Goal: Task Accomplishment & Management: Use online tool/utility

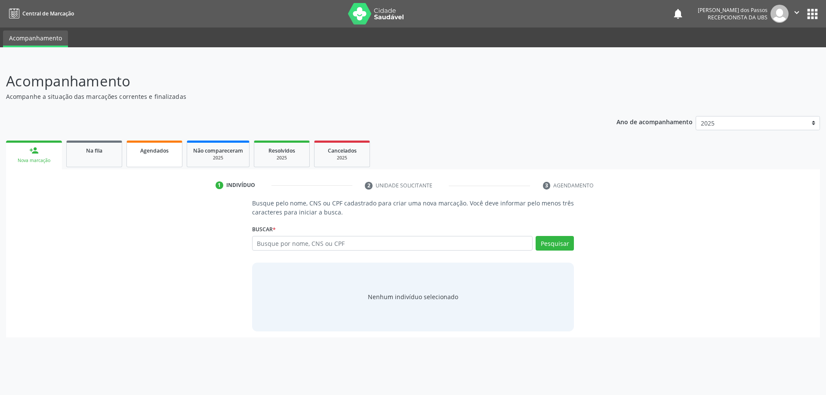
click at [148, 151] on span "Agendados" at bounding box center [154, 150] width 28 height 7
select select "8"
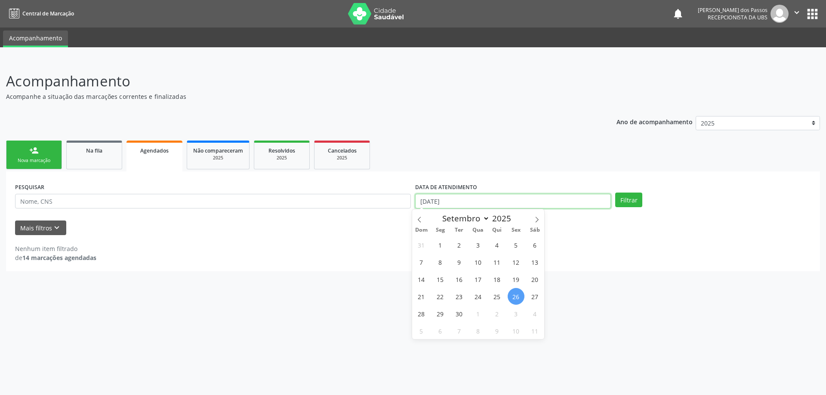
click at [436, 202] on input "[DATE]" at bounding box center [513, 201] width 196 height 15
click at [519, 296] on span "26" at bounding box center [516, 296] width 17 height 17
type input "[DATE]"
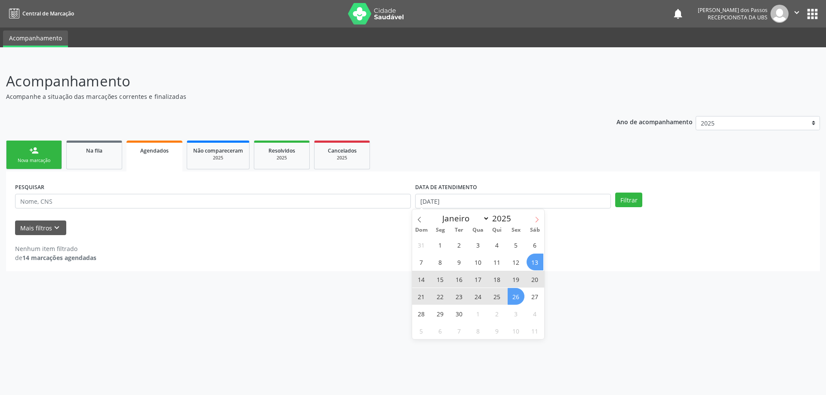
click at [534, 220] on icon at bounding box center [537, 220] width 6 height 6
select select "9"
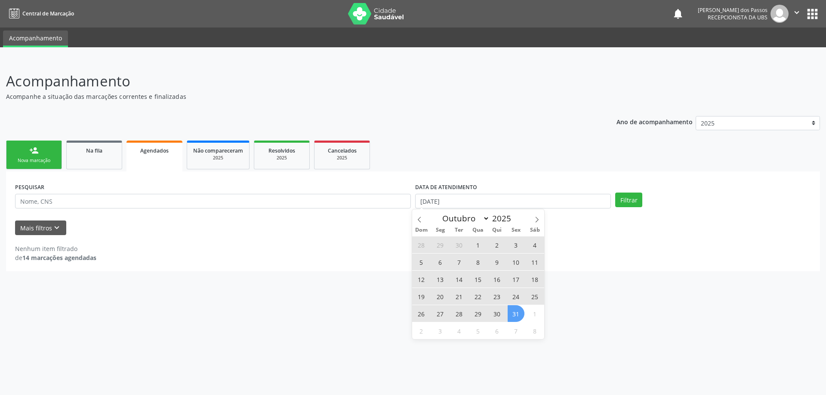
click at [518, 315] on span "31" at bounding box center [516, 313] width 17 height 17
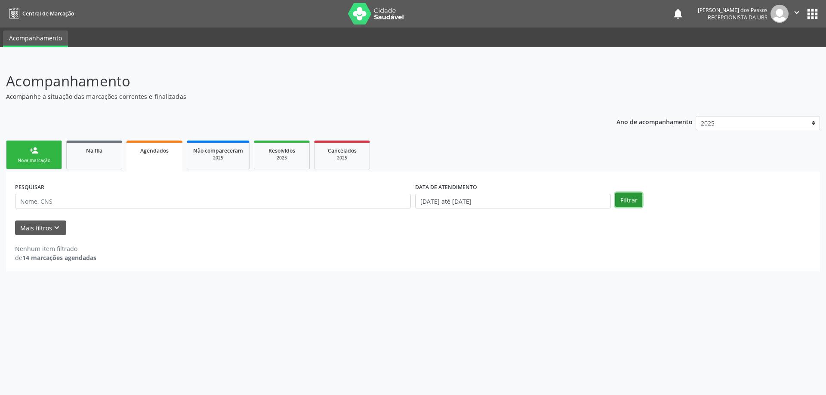
click at [620, 203] on button "Filtrar" at bounding box center [628, 200] width 27 height 15
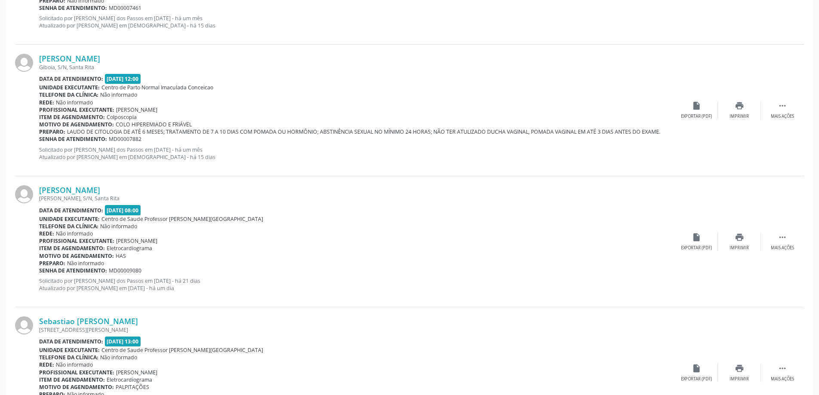
scroll to position [394, 0]
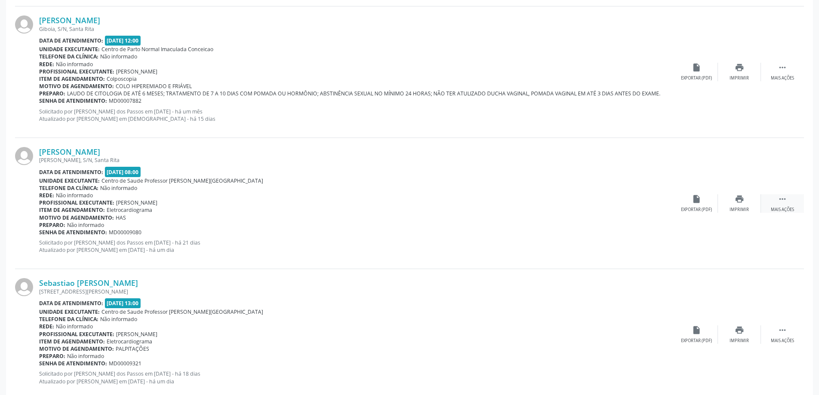
click at [784, 200] on icon "" at bounding box center [782, 198] width 9 height 9
click at [653, 201] on icon "print" at bounding box center [653, 198] width 9 height 9
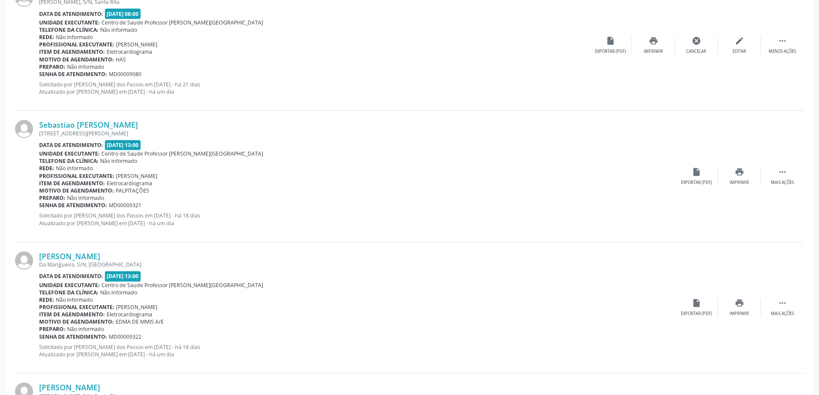
scroll to position [567, 0]
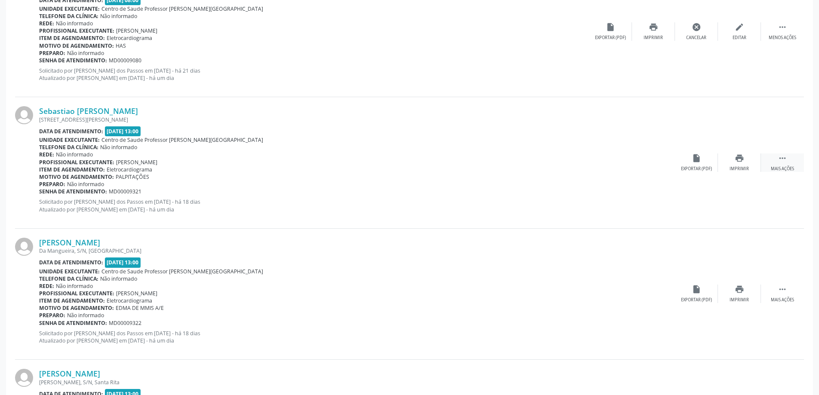
click at [784, 158] on icon "" at bounding box center [782, 158] width 9 height 9
click at [656, 164] on div "print Imprimir" at bounding box center [653, 163] width 43 height 18
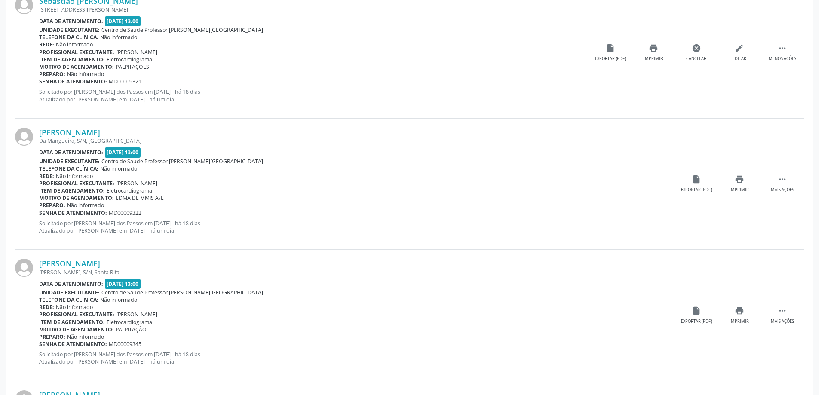
scroll to position [696, 0]
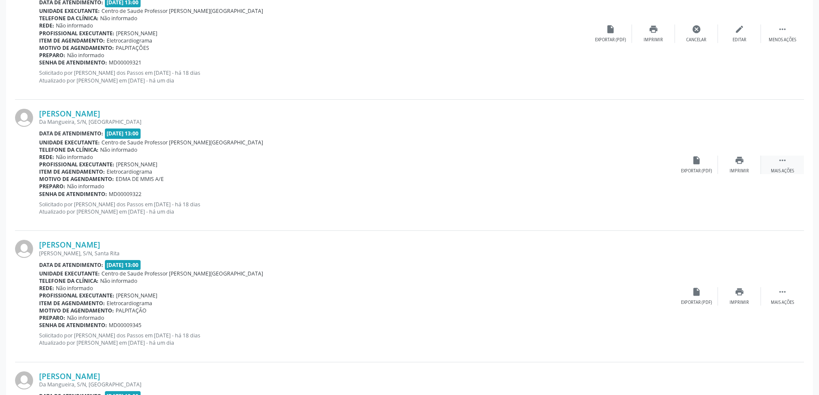
click at [784, 160] on icon "" at bounding box center [782, 160] width 9 height 9
click at [656, 163] on icon "print" at bounding box center [653, 160] width 9 height 9
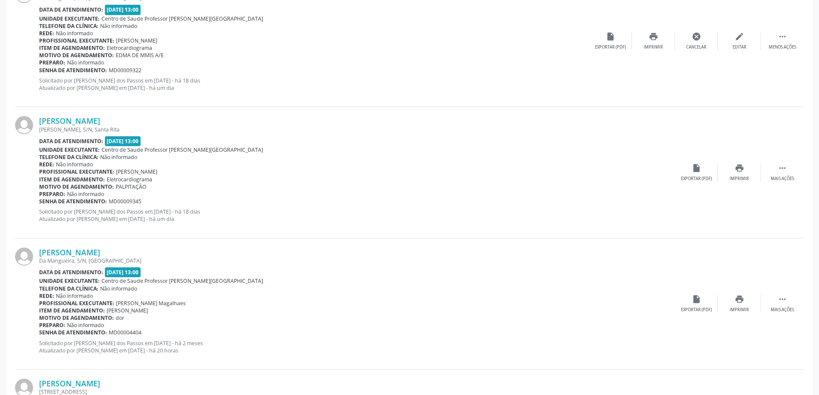
scroll to position [825, 0]
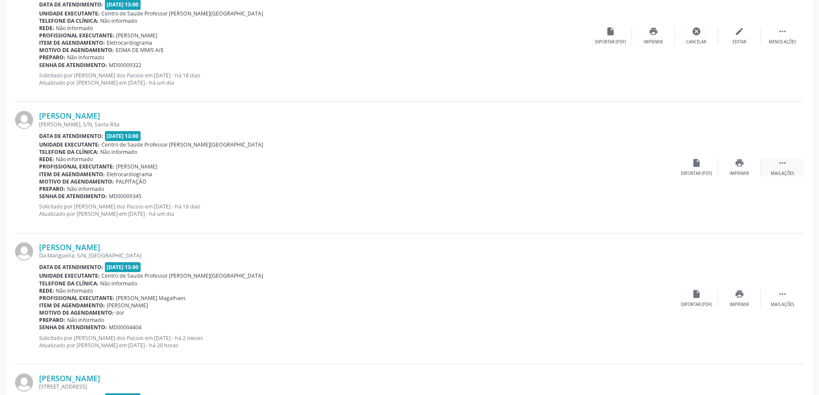
click at [783, 163] on icon "" at bounding box center [782, 162] width 9 height 9
click at [652, 163] on icon "print" at bounding box center [653, 162] width 9 height 9
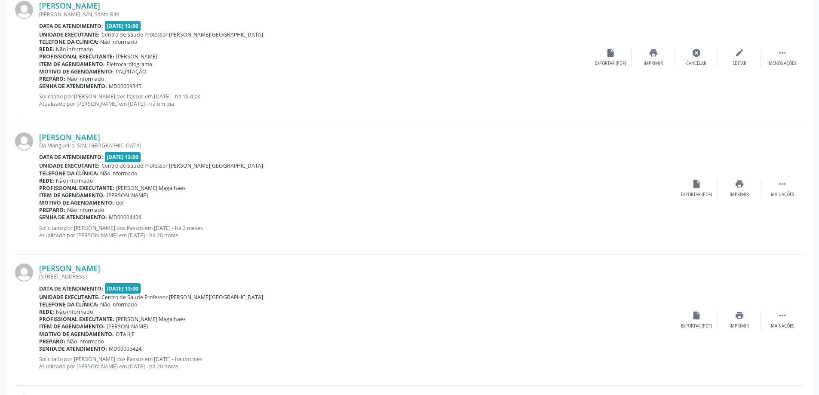
scroll to position [954, 0]
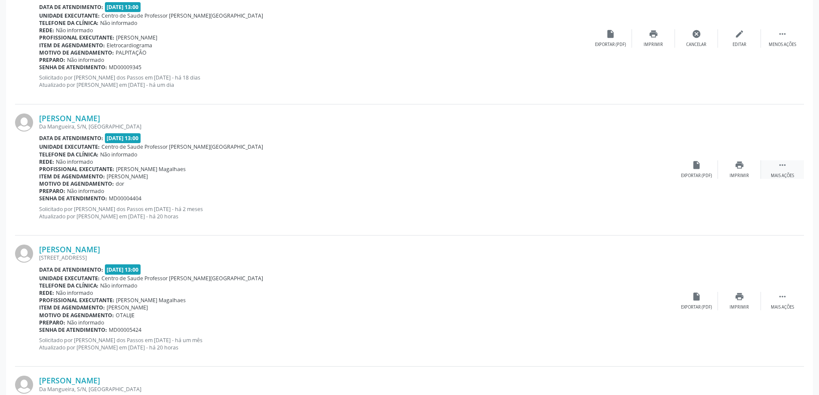
click at [783, 166] on icon "" at bounding box center [782, 164] width 9 height 9
click at [657, 166] on icon "print" at bounding box center [653, 164] width 9 height 9
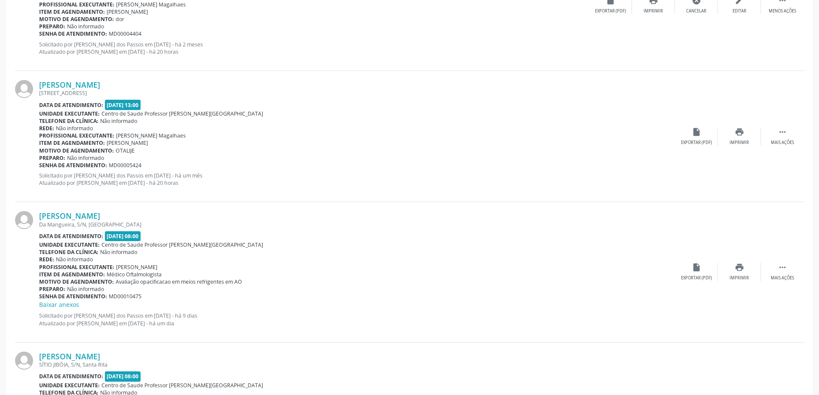
scroll to position [1126, 0]
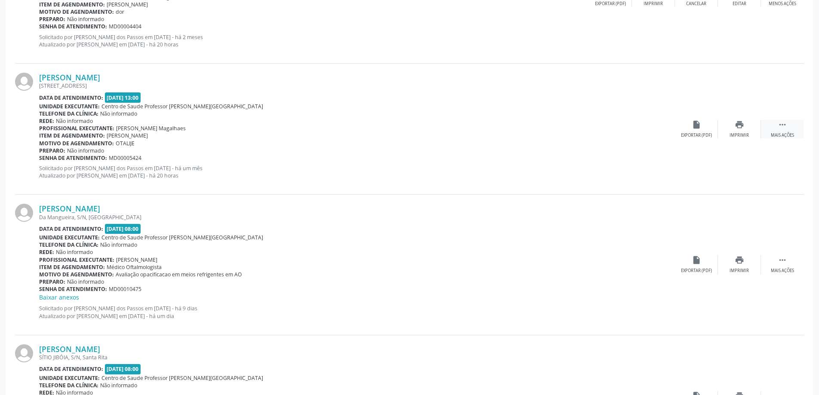
click at [783, 125] on icon "" at bounding box center [782, 124] width 9 height 9
click at [652, 130] on div "print Imprimir" at bounding box center [653, 129] width 43 height 18
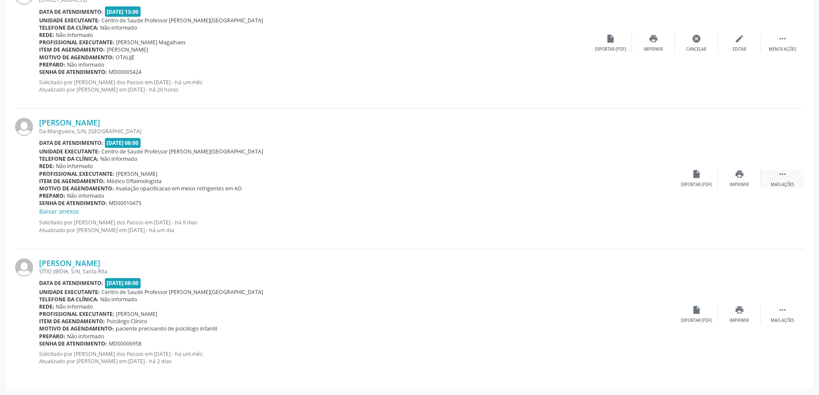
click at [783, 173] on icon "" at bounding box center [782, 173] width 9 height 9
click at [653, 180] on div "print Imprimir" at bounding box center [653, 178] width 43 height 18
